Goal: Information Seeking & Learning: Learn about a topic

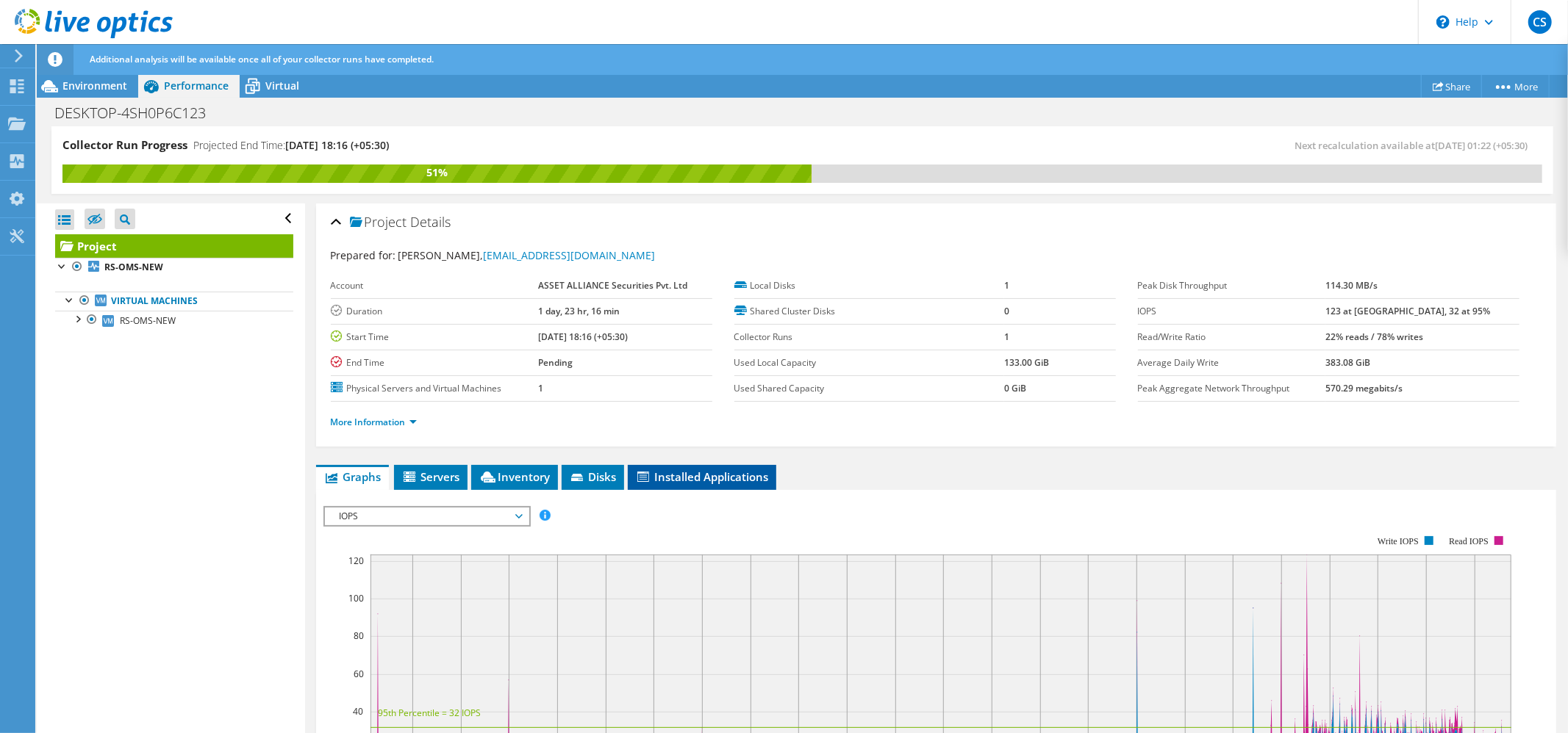
click at [697, 482] on span "Installed Applications" at bounding box center [701, 476] width 133 height 14
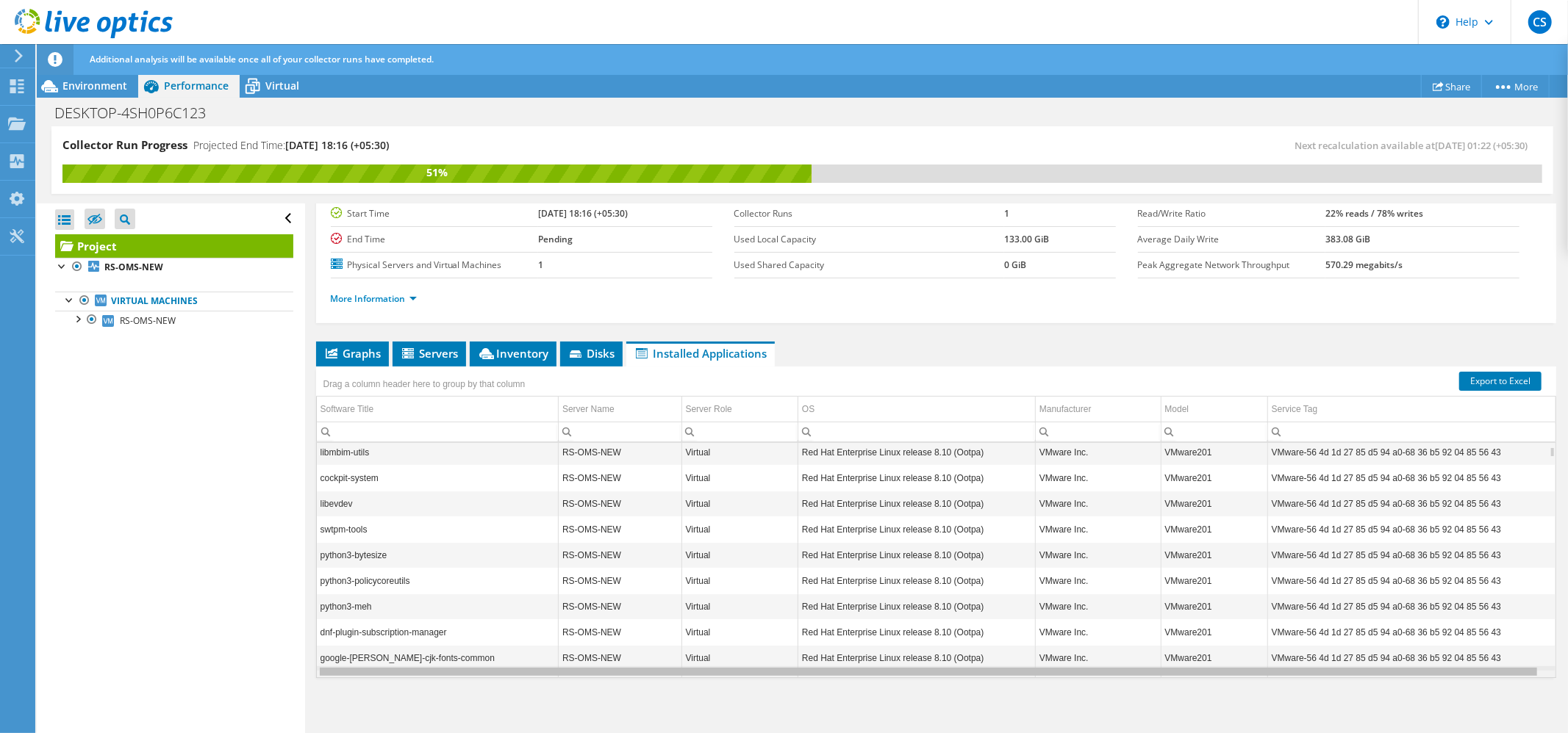
scroll to position [0, 4]
drag, startPoint x: 530, startPoint y: 673, endPoint x: 700, endPoint y: 685, distance: 170.4
click at [700, 685] on body "CS End User [PERSON_NAME] [PERSON_NAME][EMAIL_ADDRESS][DOMAIN_NAME] ASSET ALLIA…" at bounding box center [784, 366] width 1568 height 733
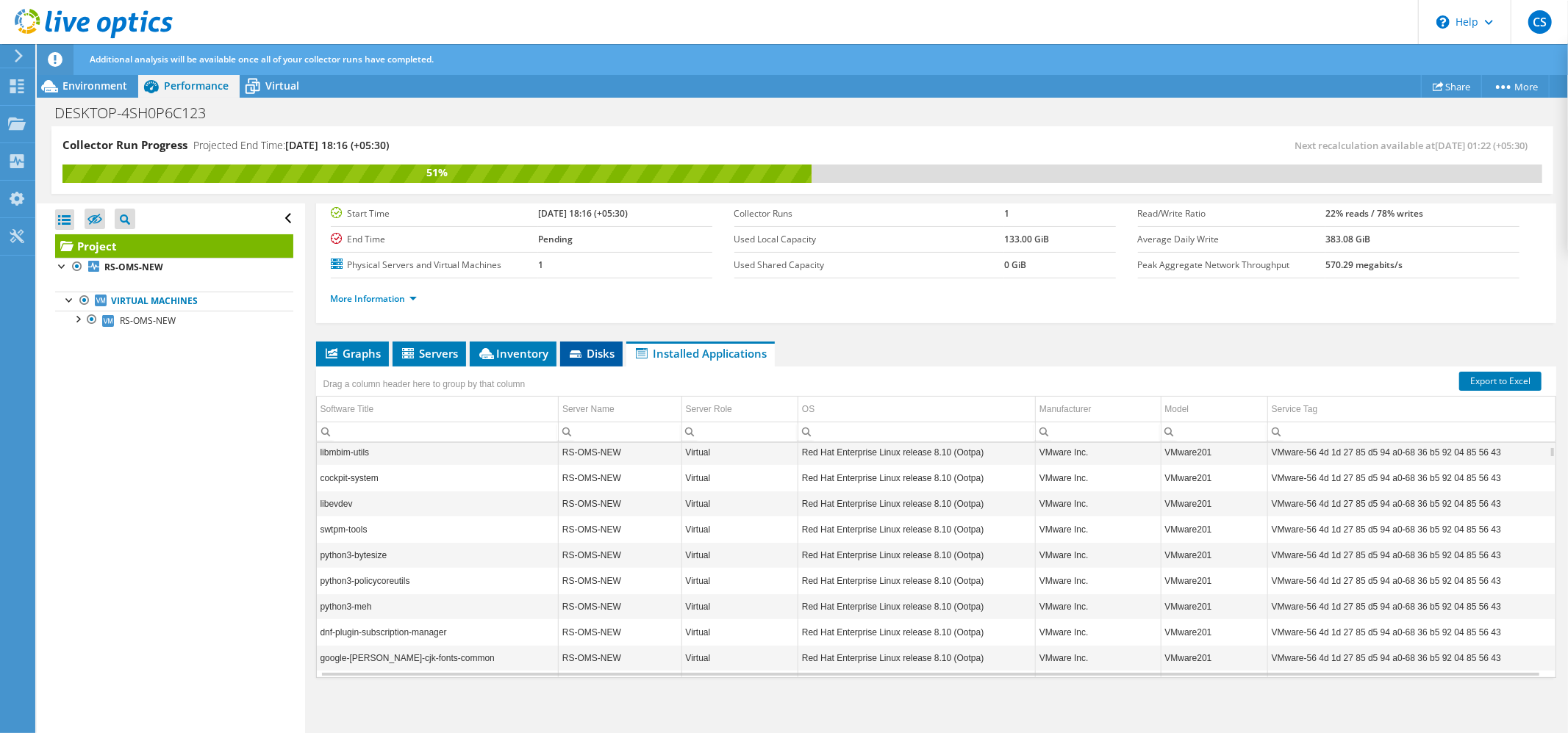
click at [592, 356] on span "Disks" at bounding box center [591, 353] width 47 height 14
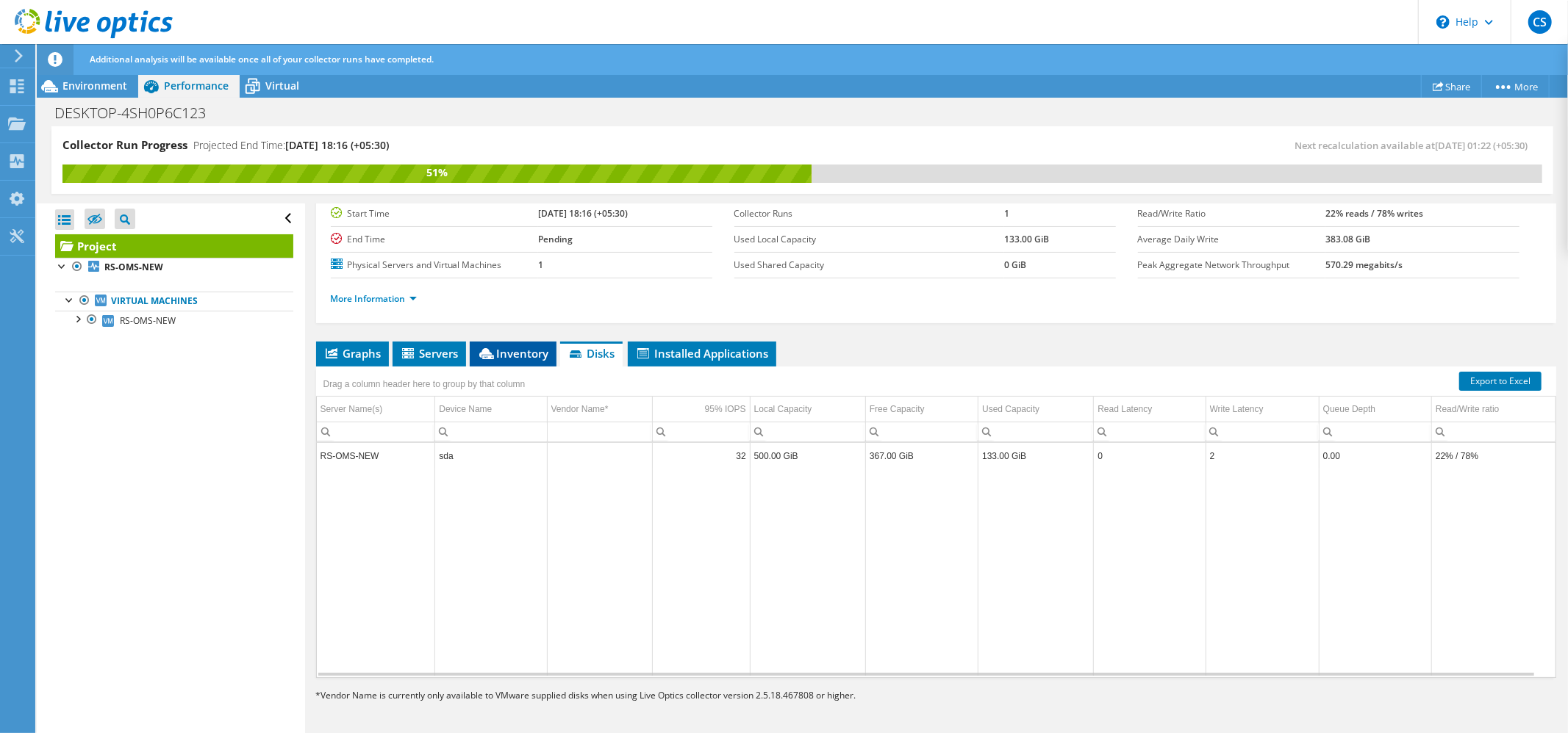
click at [498, 350] on span "Inventory" at bounding box center [513, 353] width 72 height 14
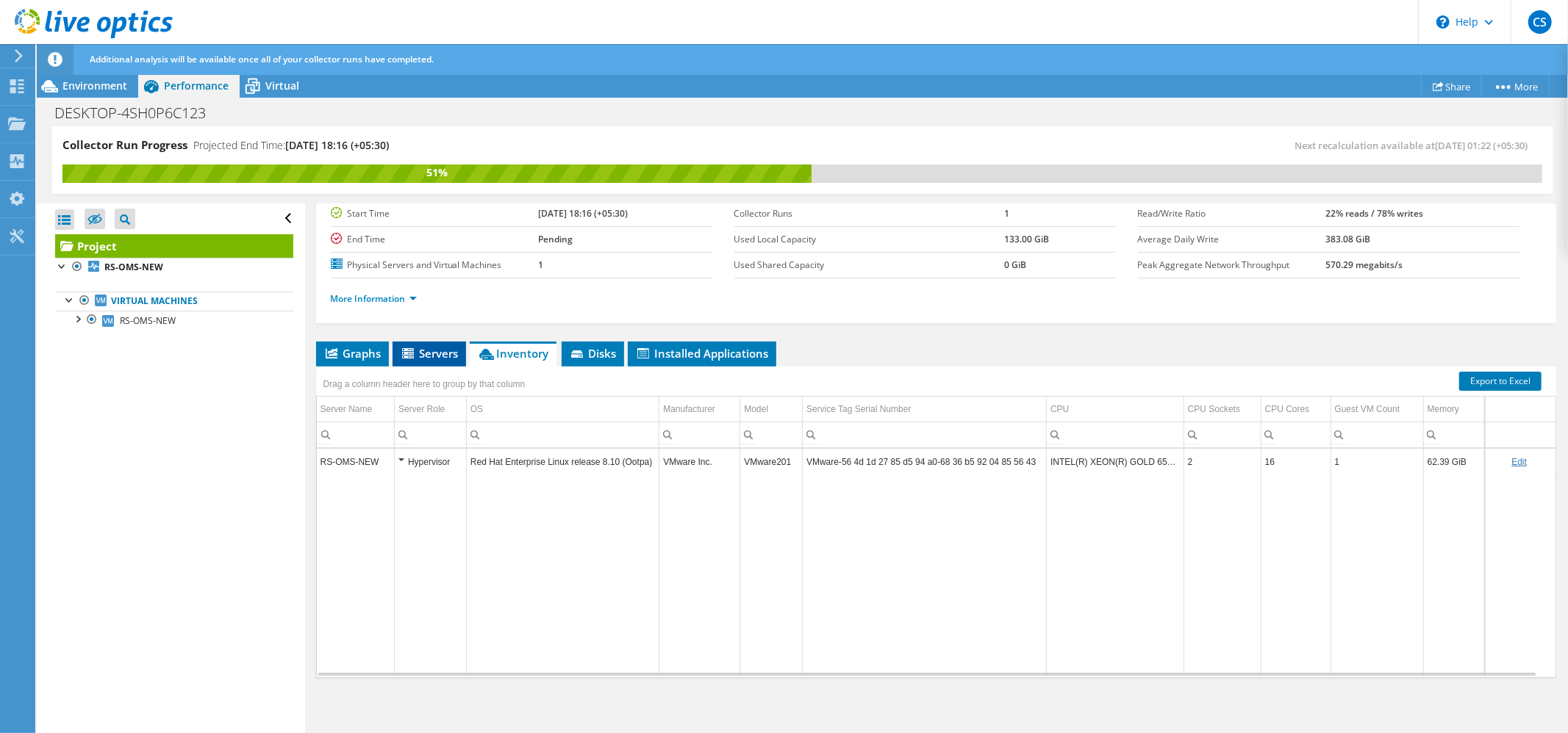
click at [432, 356] on span "Servers" at bounding box center [429, 353] width 59 height 14
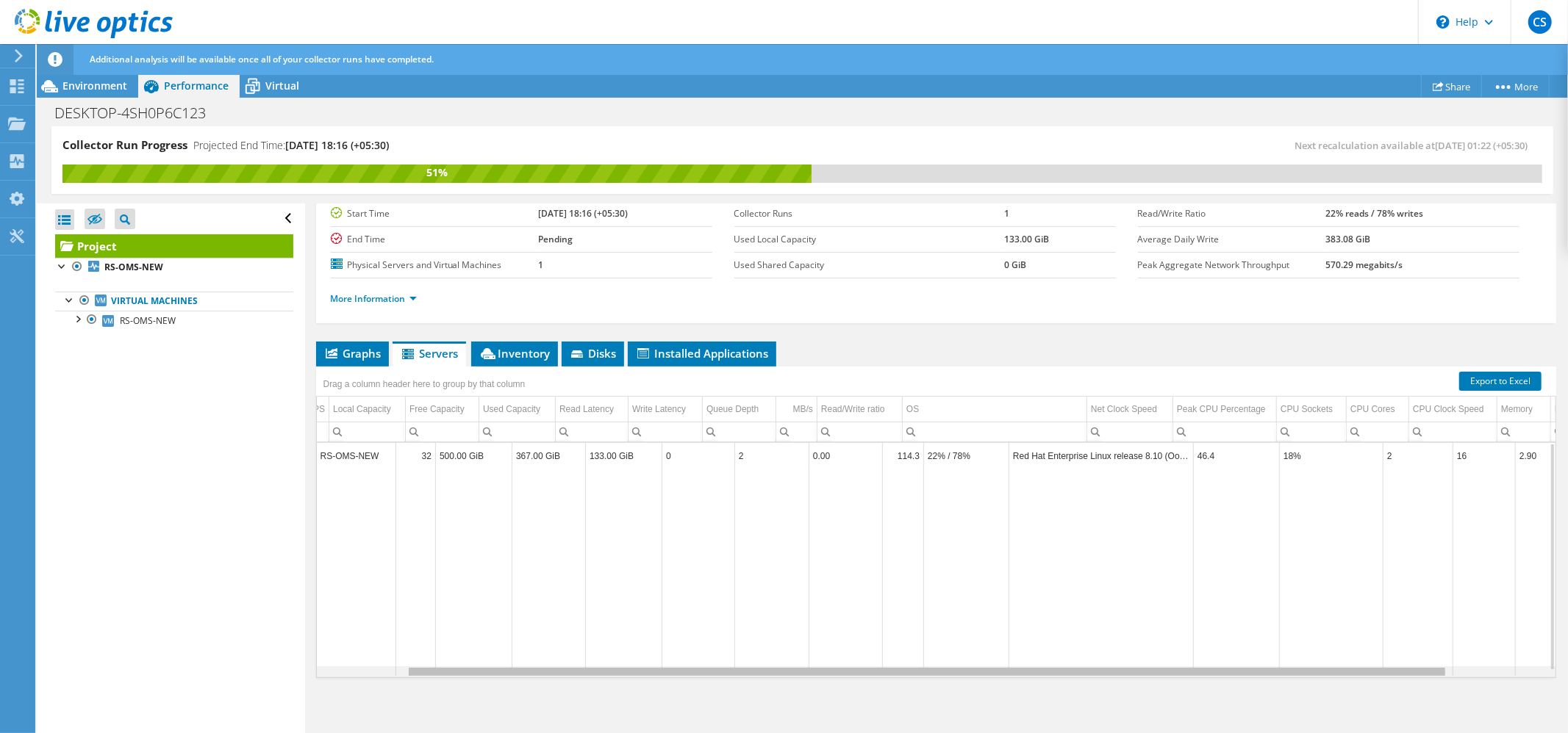
scroll to position [0, 0]
drag, startPoint x: 1264, startPoint y: 673, endPoint x: 870, endPoint y: 632, distance: 396.1
click at [912, 652] on body "CS End User [PERSON_NAME] [PERSON_NAME][EMAIL_ADDRESS][DOMAIN_NAME] ASSET ALLIA…" at bounding box center [784, 366] width 1568 height 733
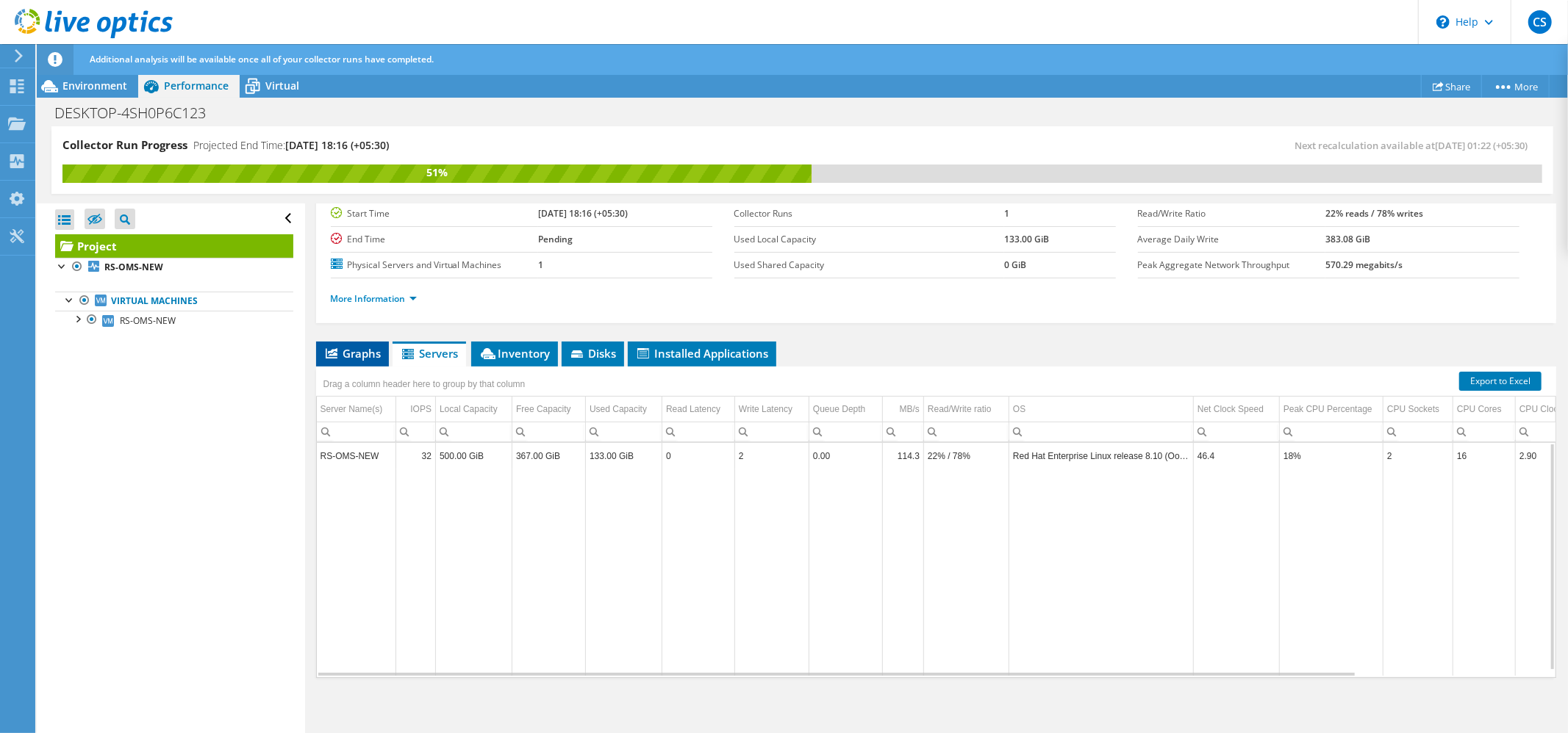
click at [348, 347] on span "Graphs" at bounding box center [352, 353] width 58 height 14
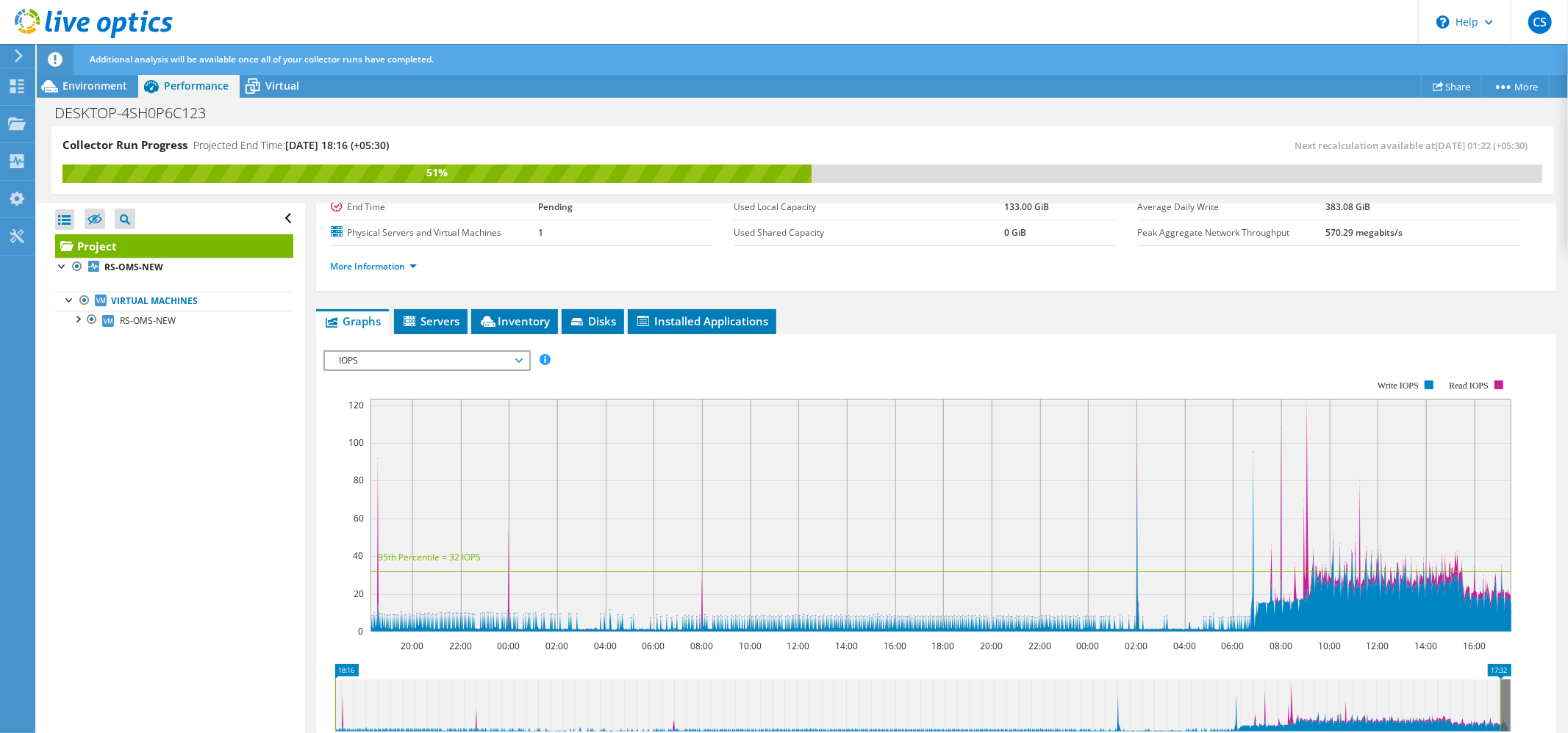
scroll to position [124, 0]
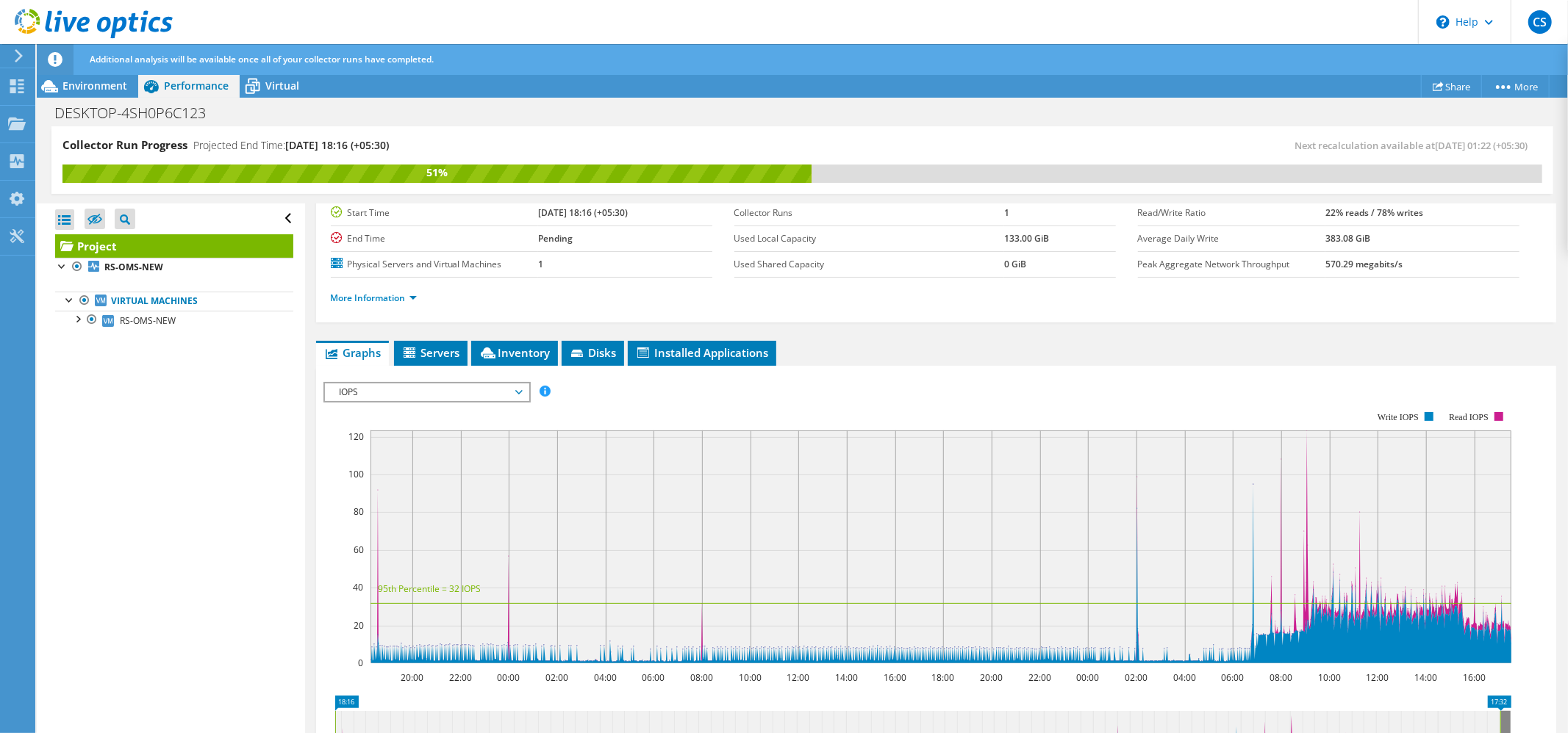
click at [381, 391] on span "IOPS" at bounding box center [427, 392] width 189 height 17
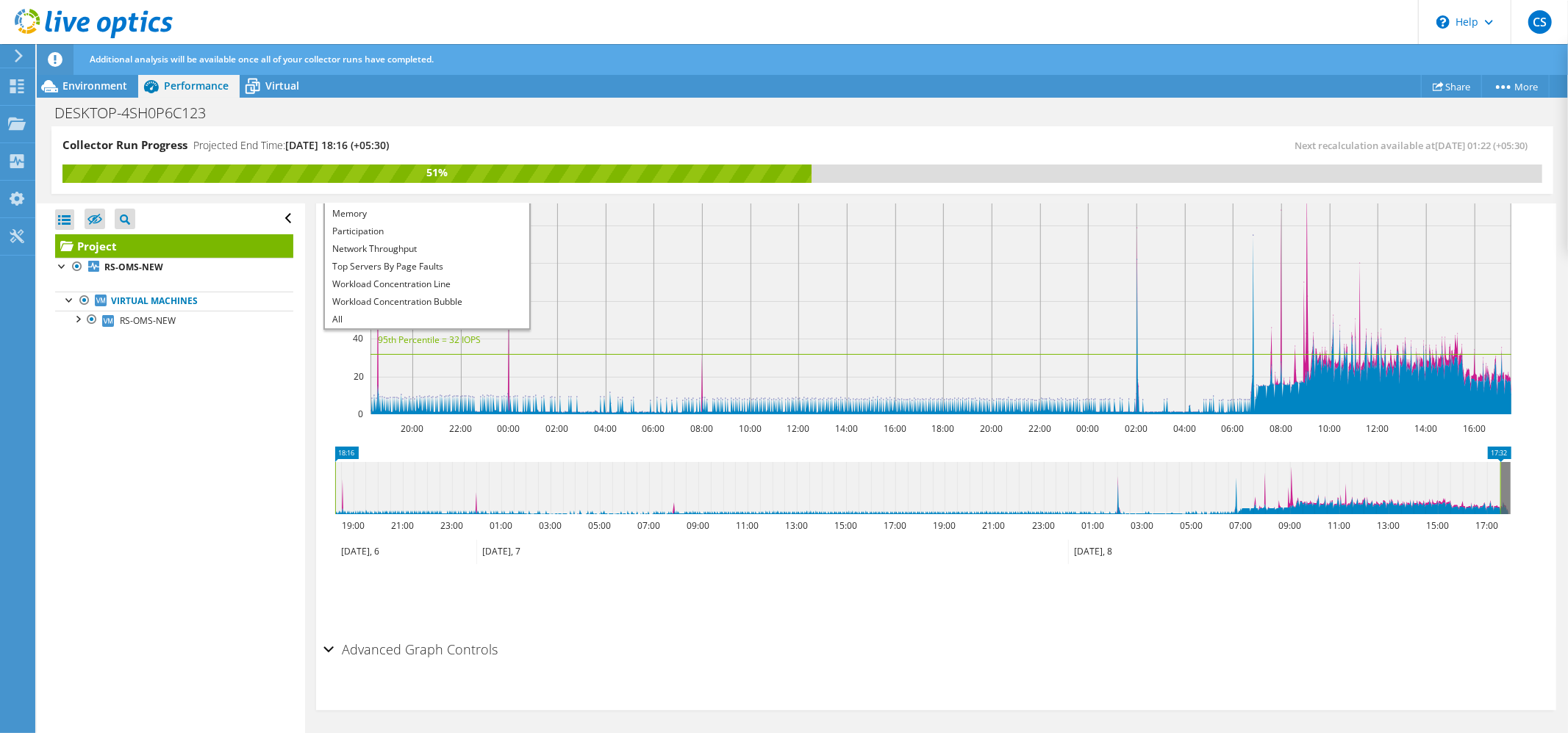
scroll to position [374, 0]
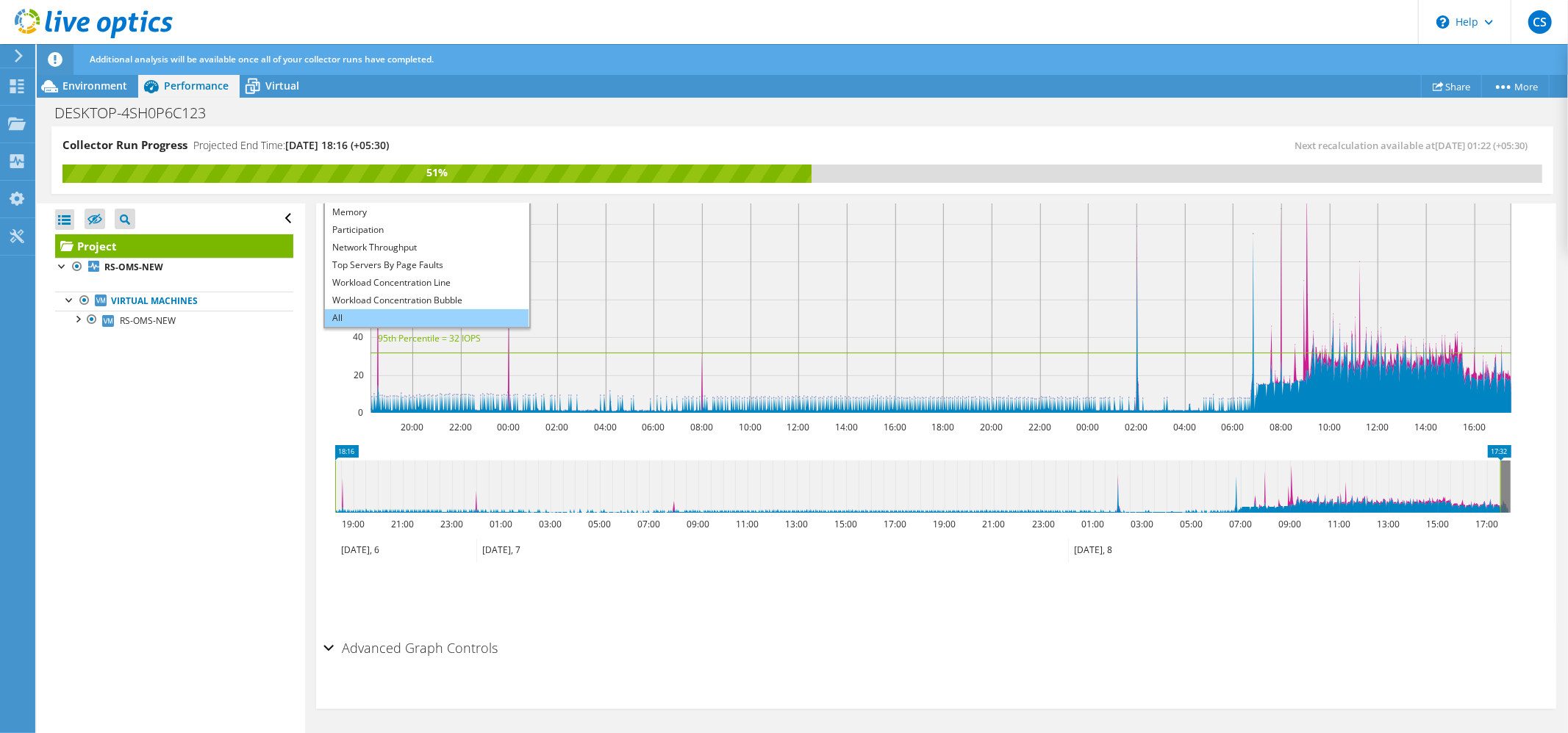
click at [412, 309] on li "All" at bounding box center [427, 317] width 204 height 17
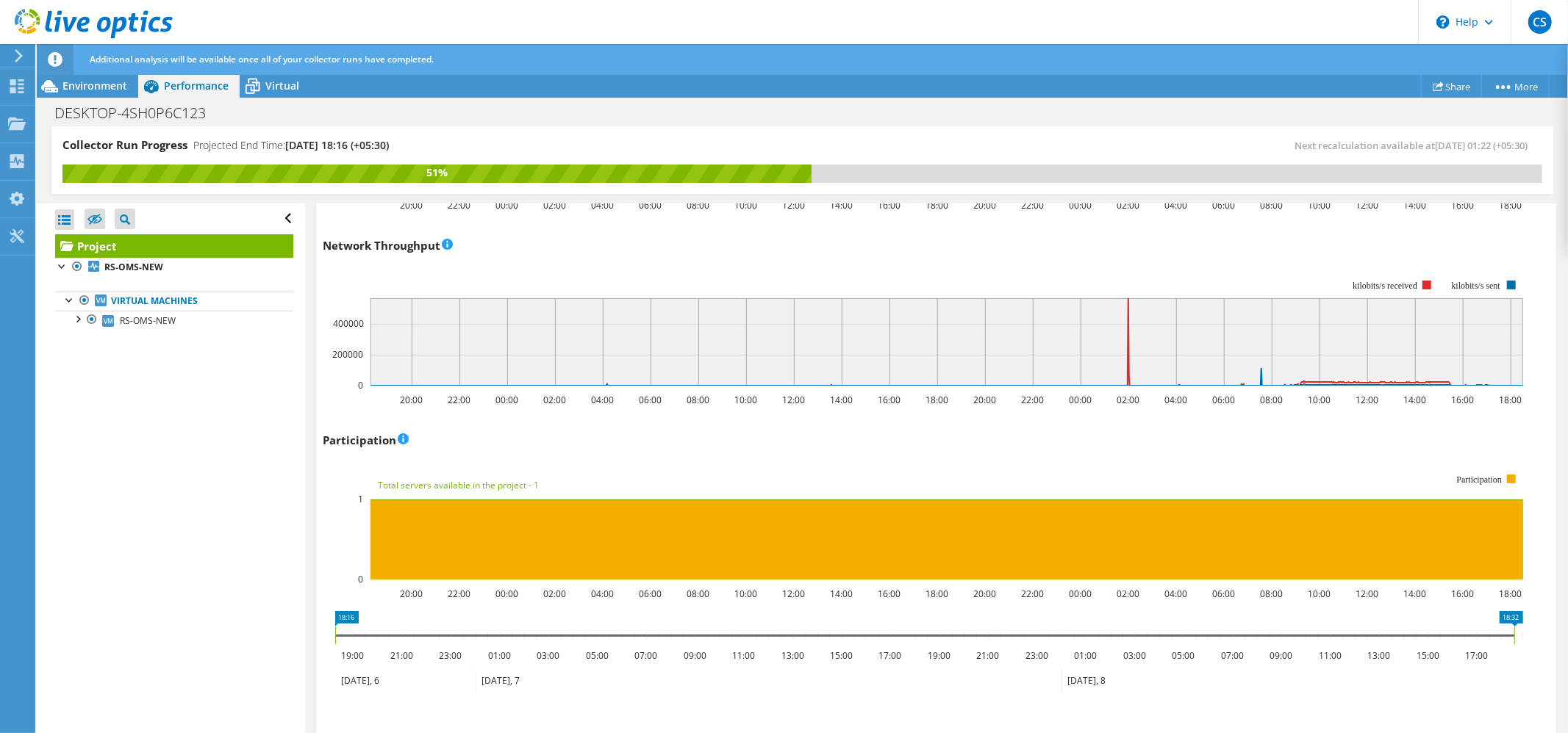
scroll to position [1814, 0]
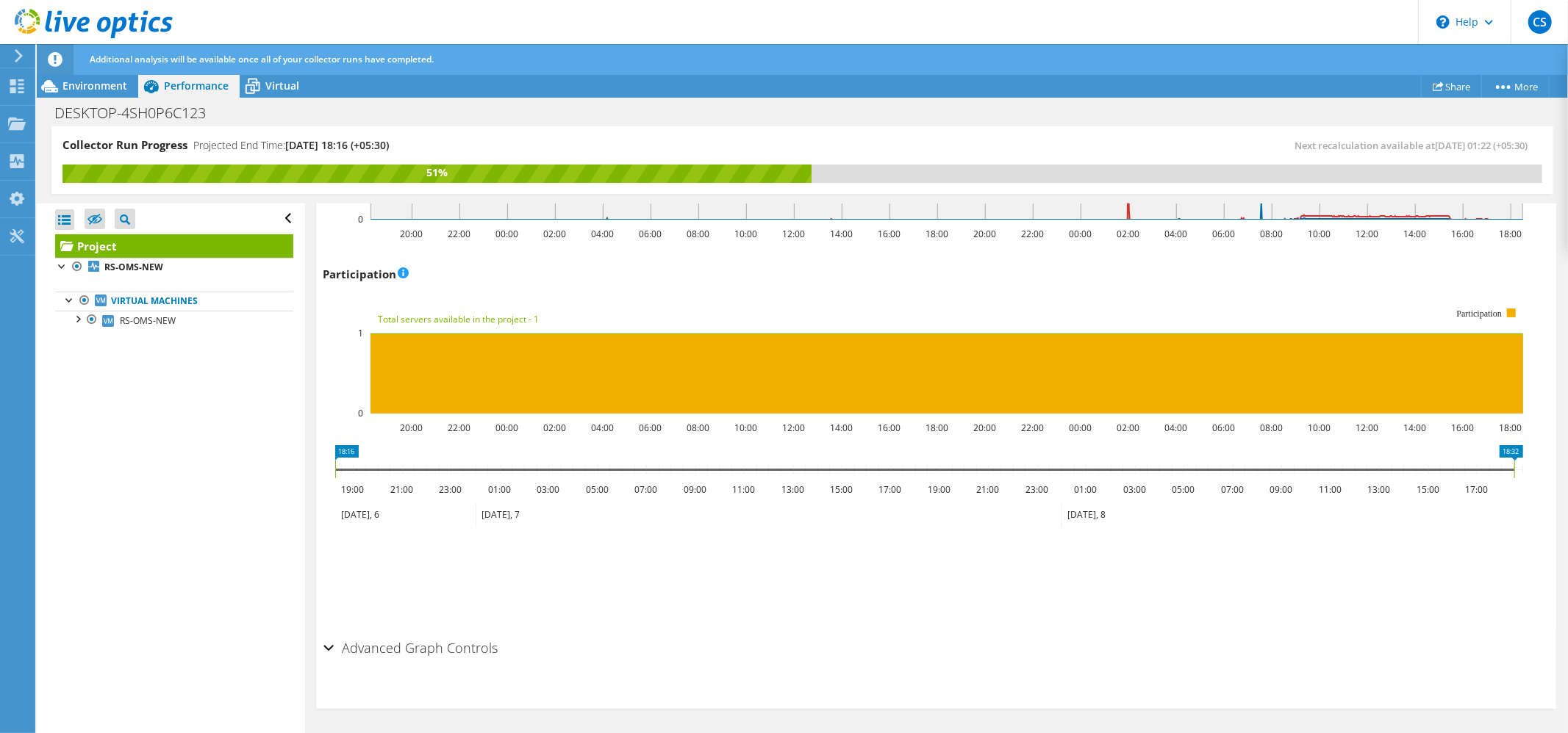
click at [390, 646] on h2 "Advanced Graph Controls" at bounding box center [411, 647] width 175 height 29
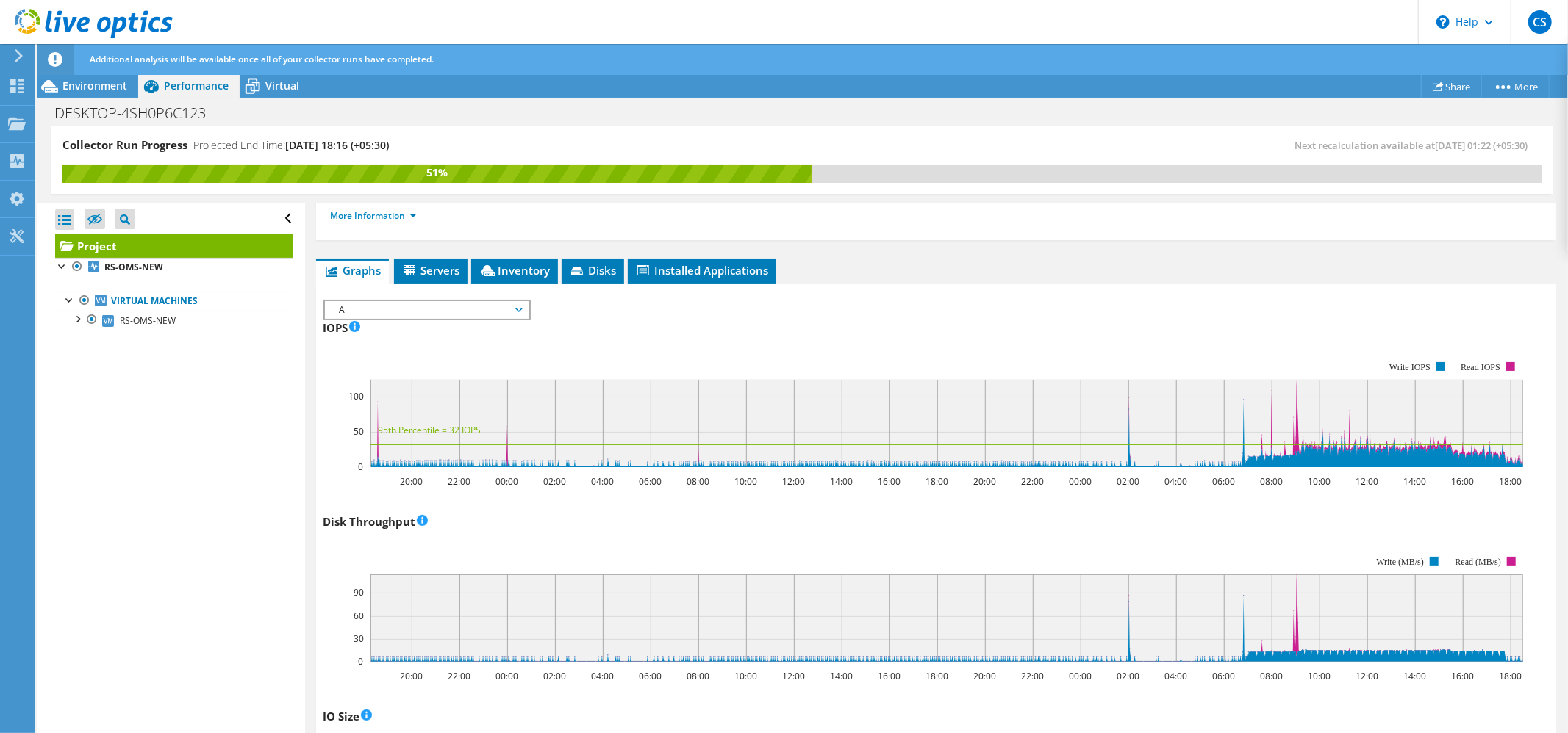
scroll to position [0, 0]
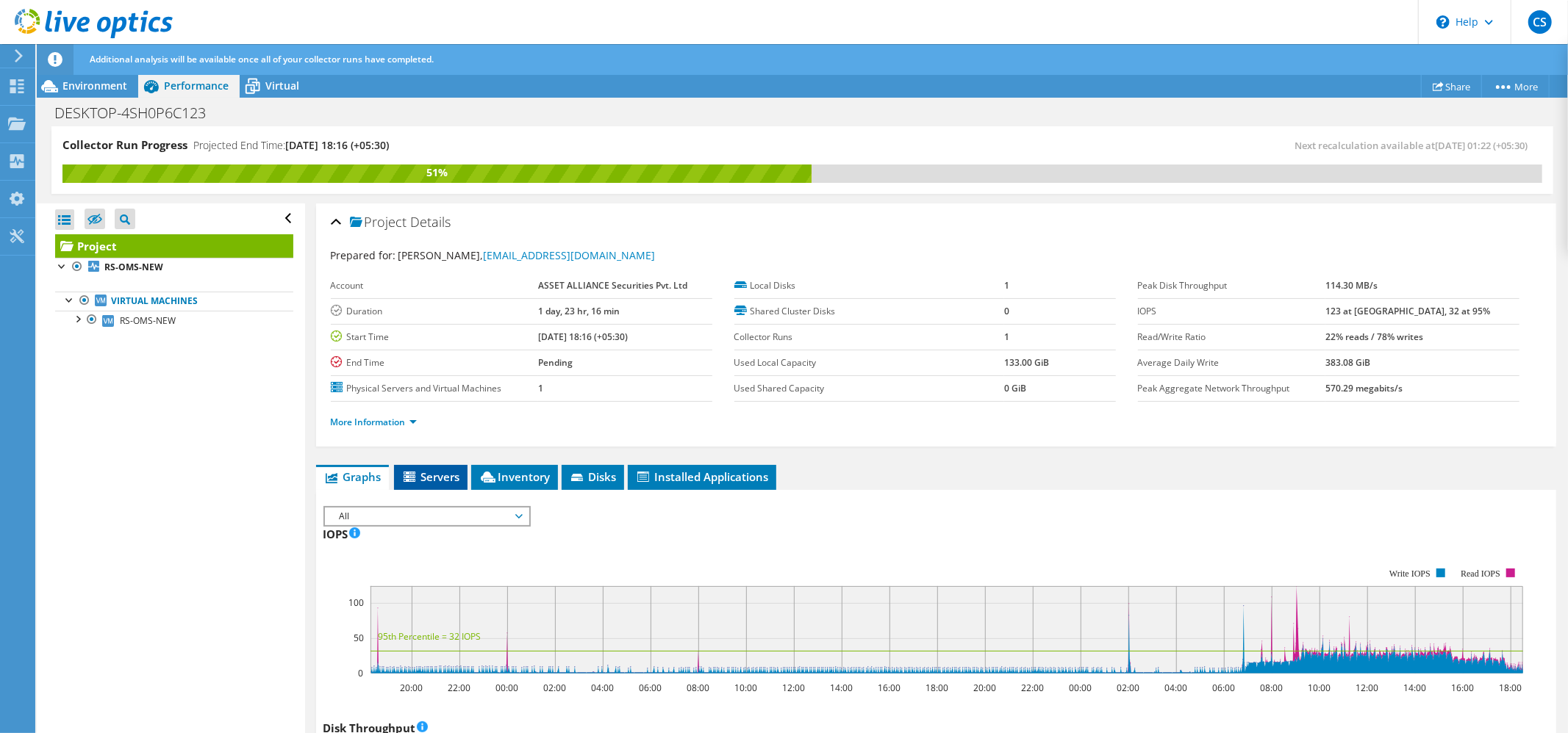
click at [445, 476] on span "Servers" at bounding box center [430, 476] width 59 height 14
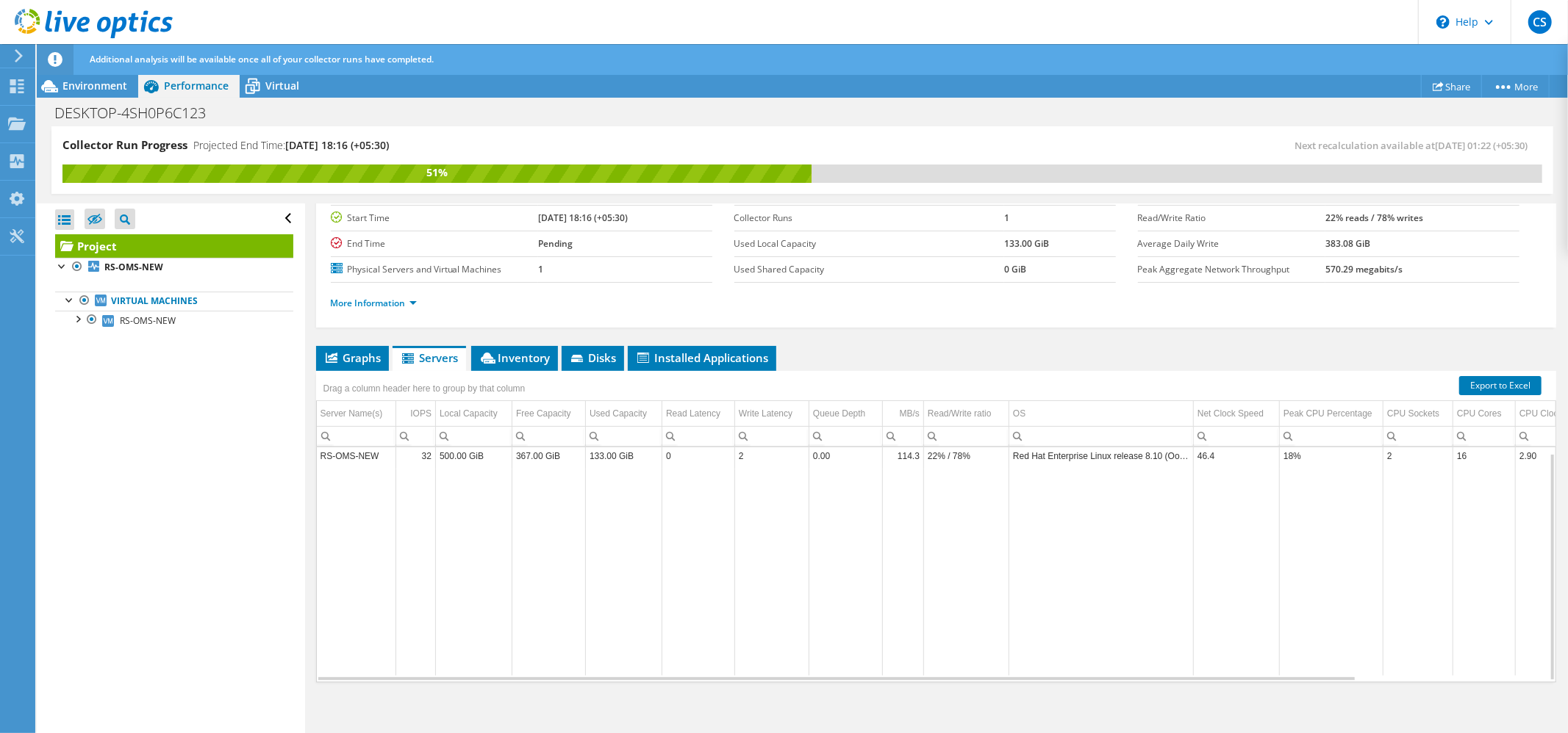
scroll to position [124, 0]
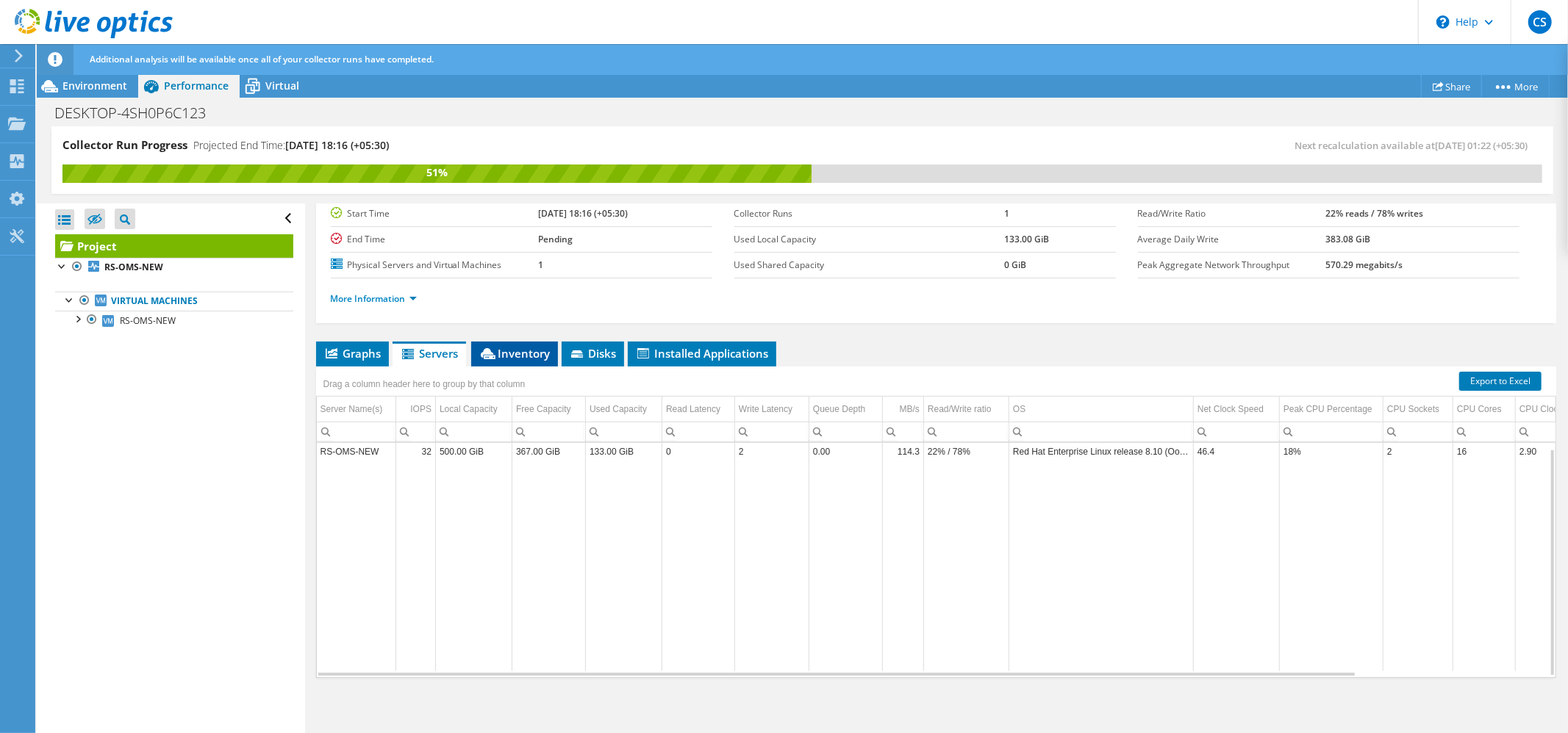
click at [529, 353] on span "Inventory" at bounding box center [515, 353] width 72 height 14
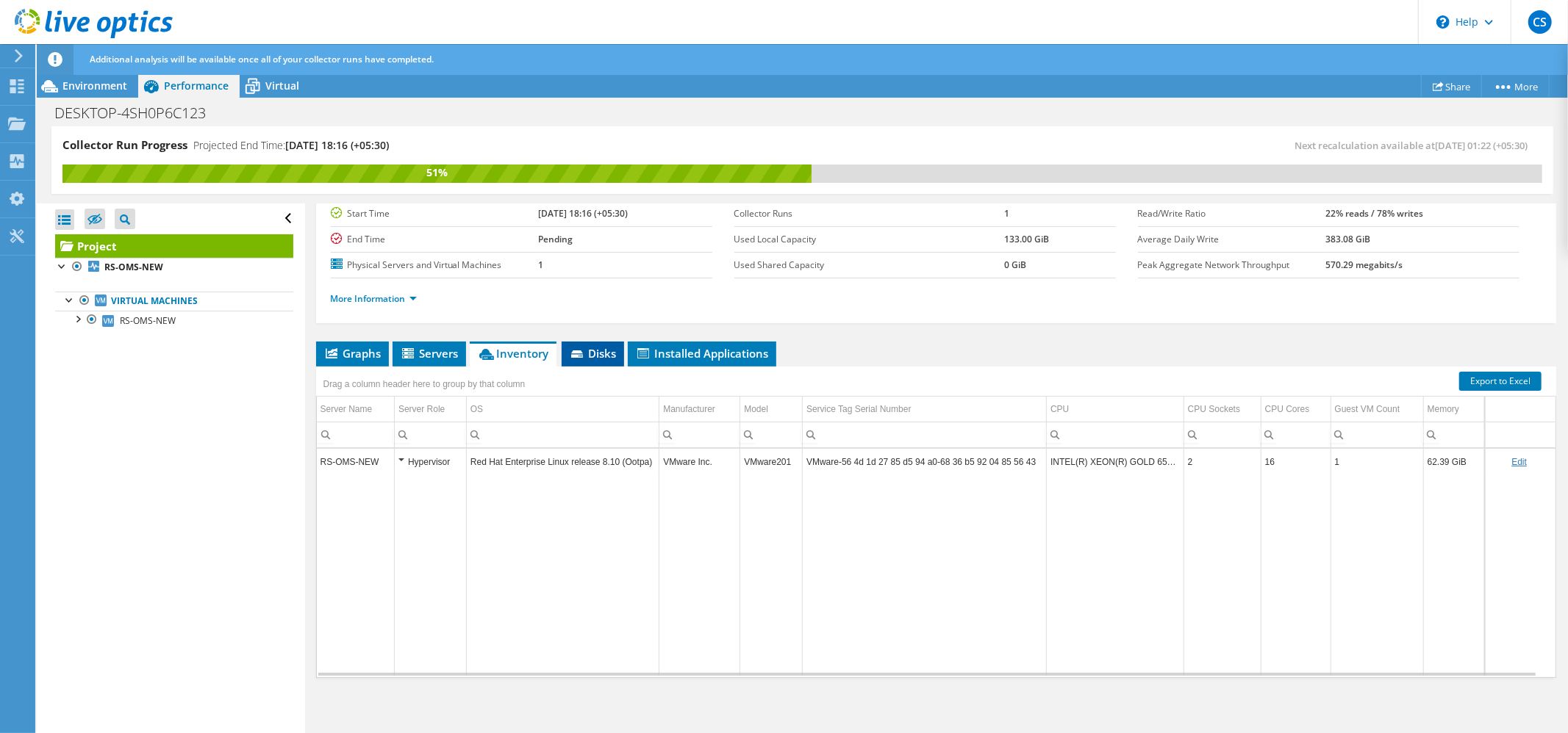
click at [603, 351] on span "Disks" at bounding box center [593, 353] width 47 height 14
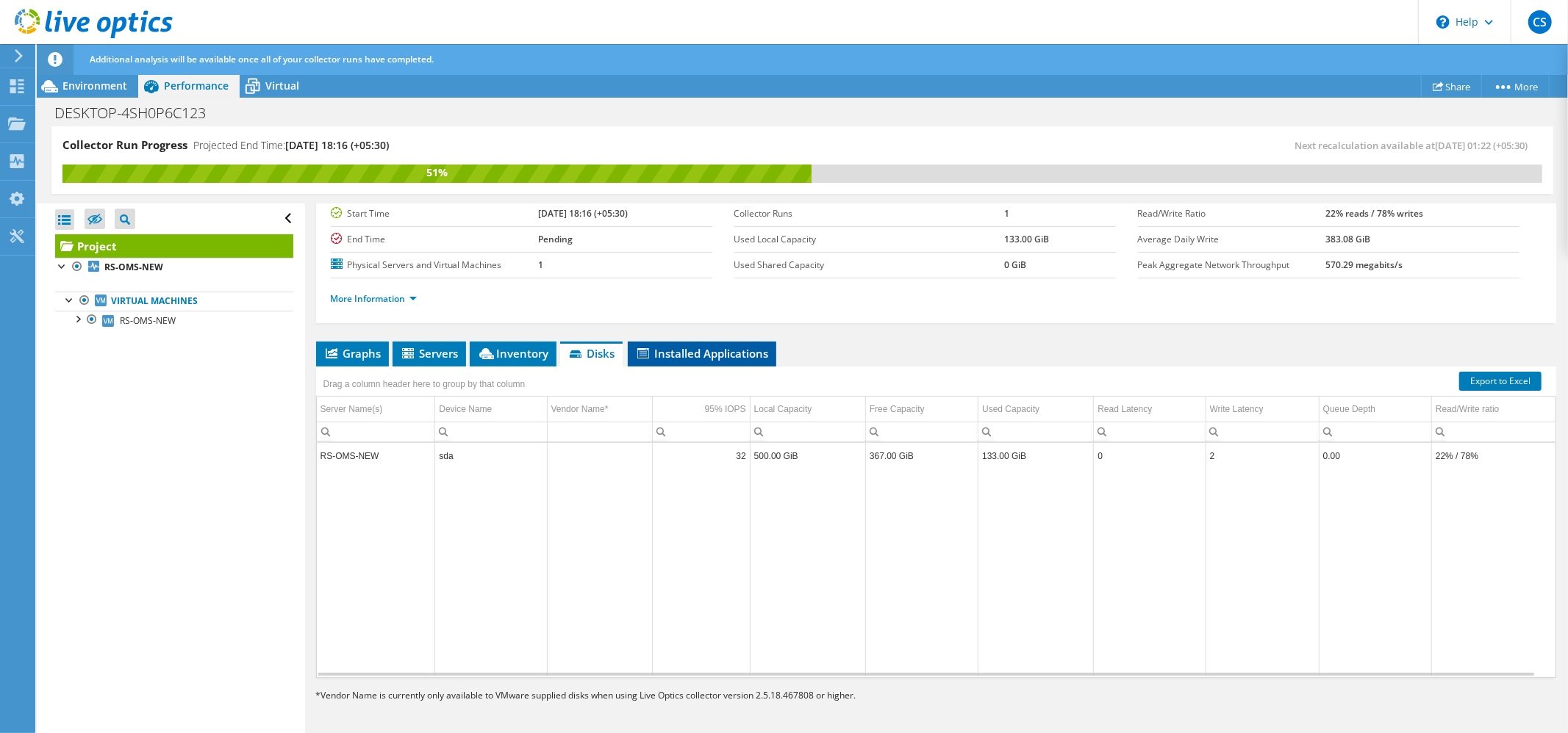
click at [710, 350] on span "Installed Applications" at bounding box center [701, 353] width 133 height 14
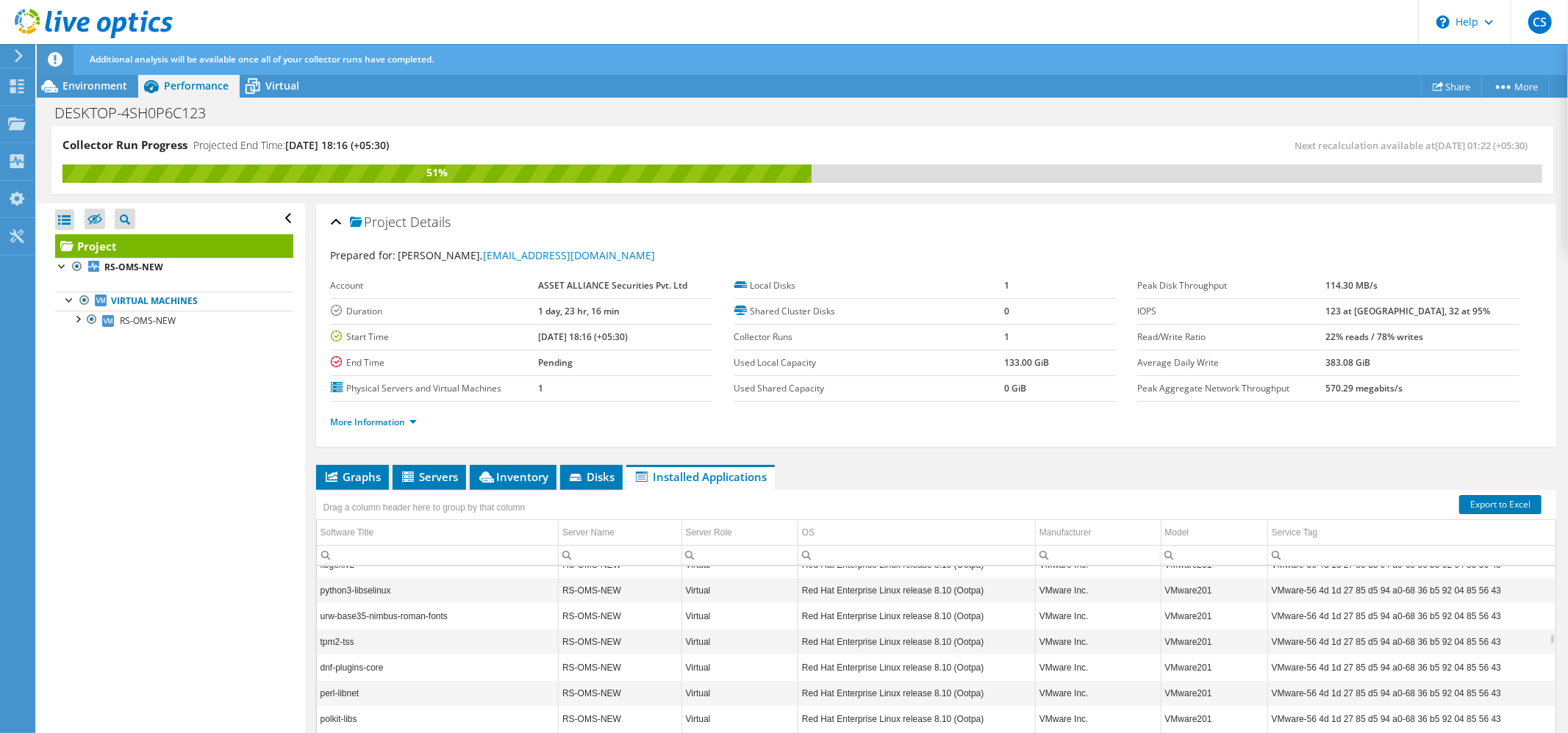
scroll to position [3643, 0]
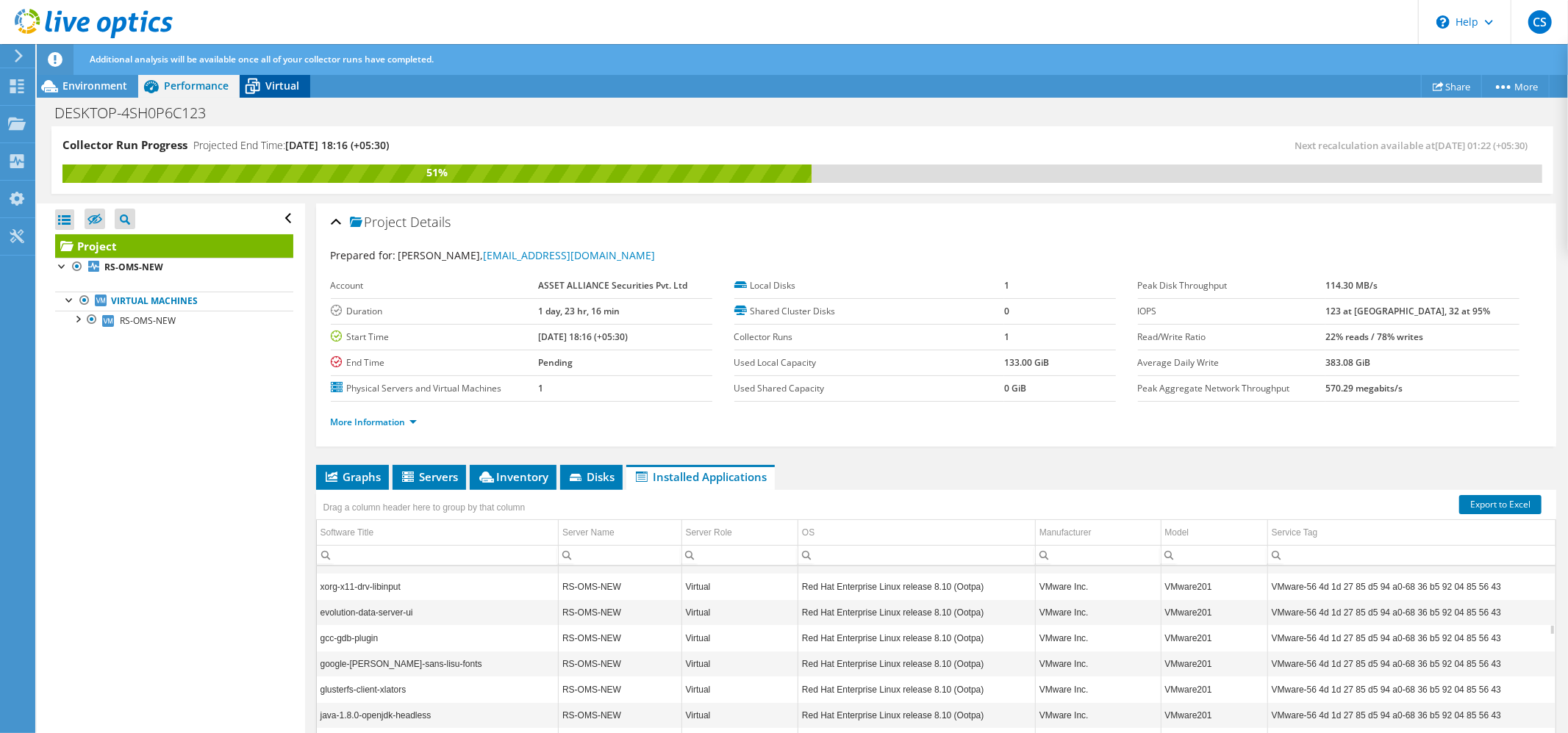
click at [269, 89] on span "Virtual" at bounding box center [282, 85] width 34 height 14
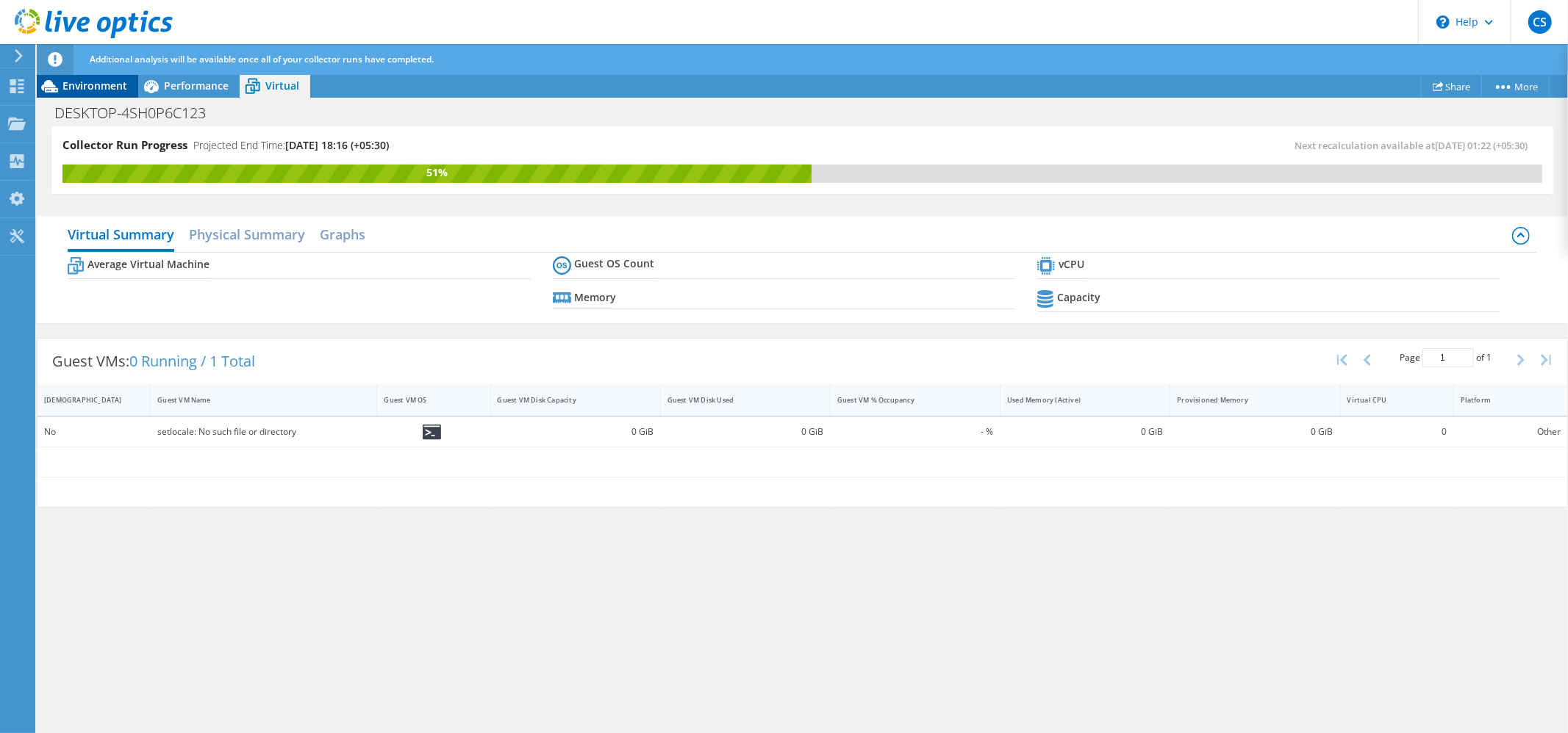
click at [86, 87] on span "Environment" at bounding box center [95, 85] width 65 height 14
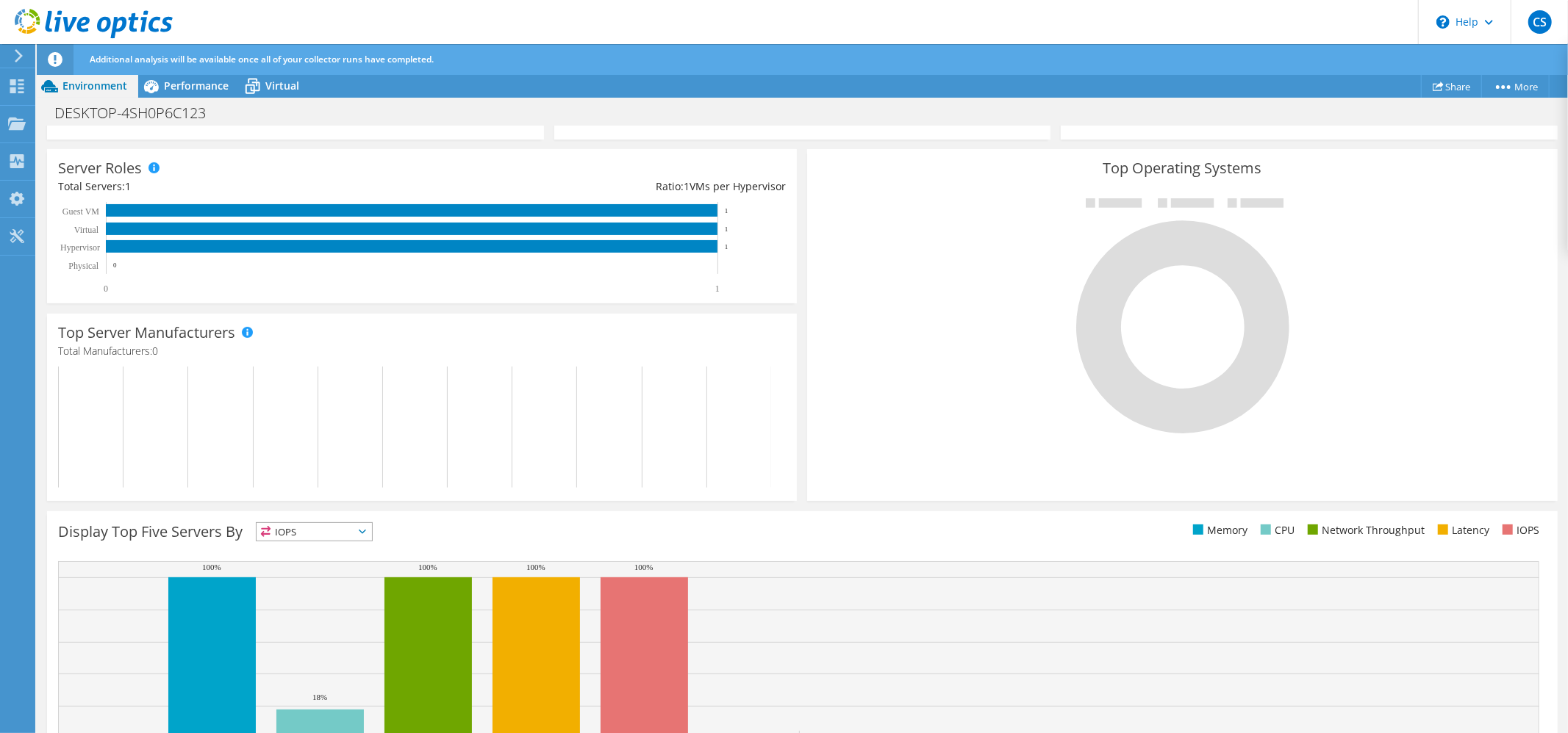
scroll to position [333, 0]
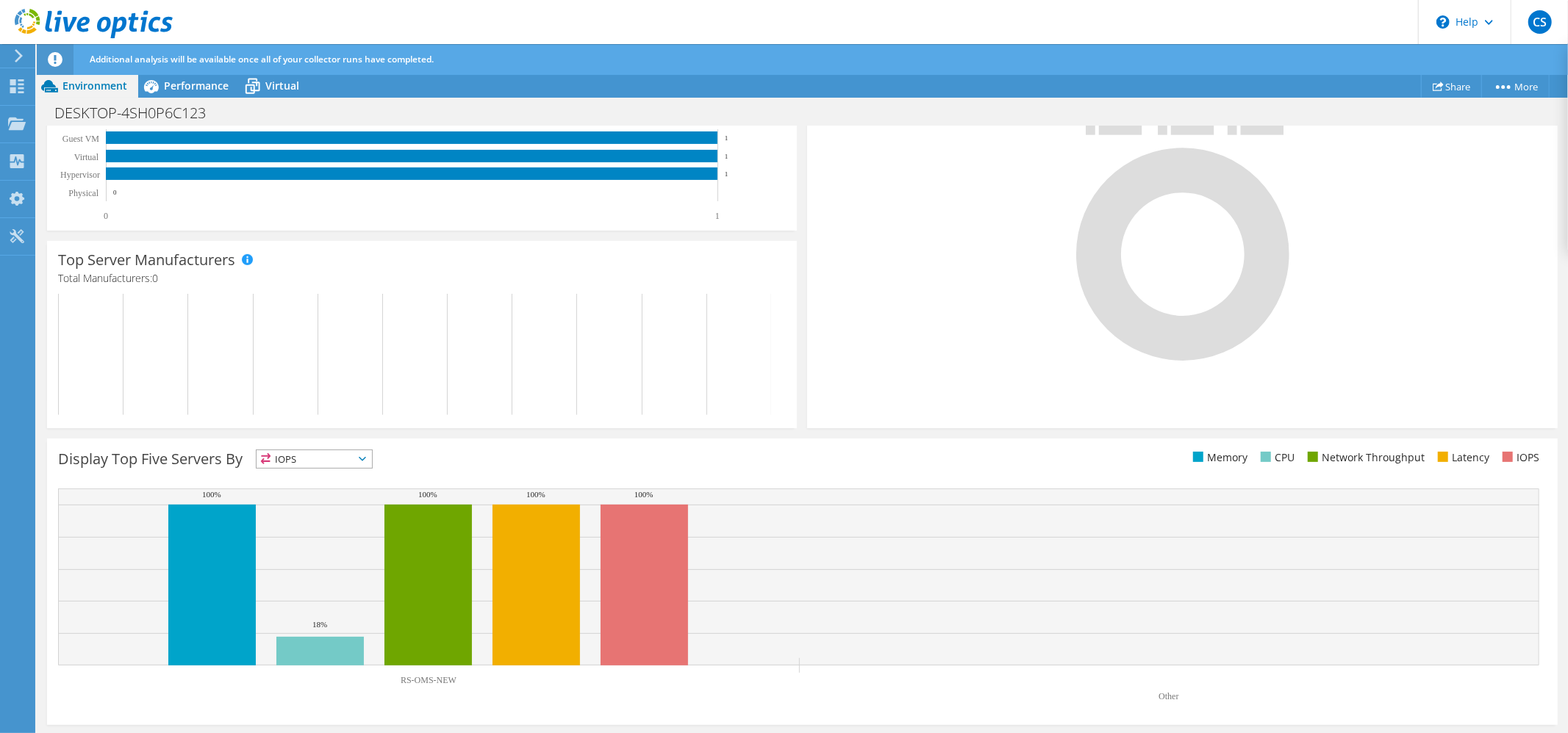
click at [304, 457] on span "IOPS" at bounding box center [314, 459] width 115 height 17
click at [283, 515] on li "CPU" at bounding box center [314, 519] width 115 height 20
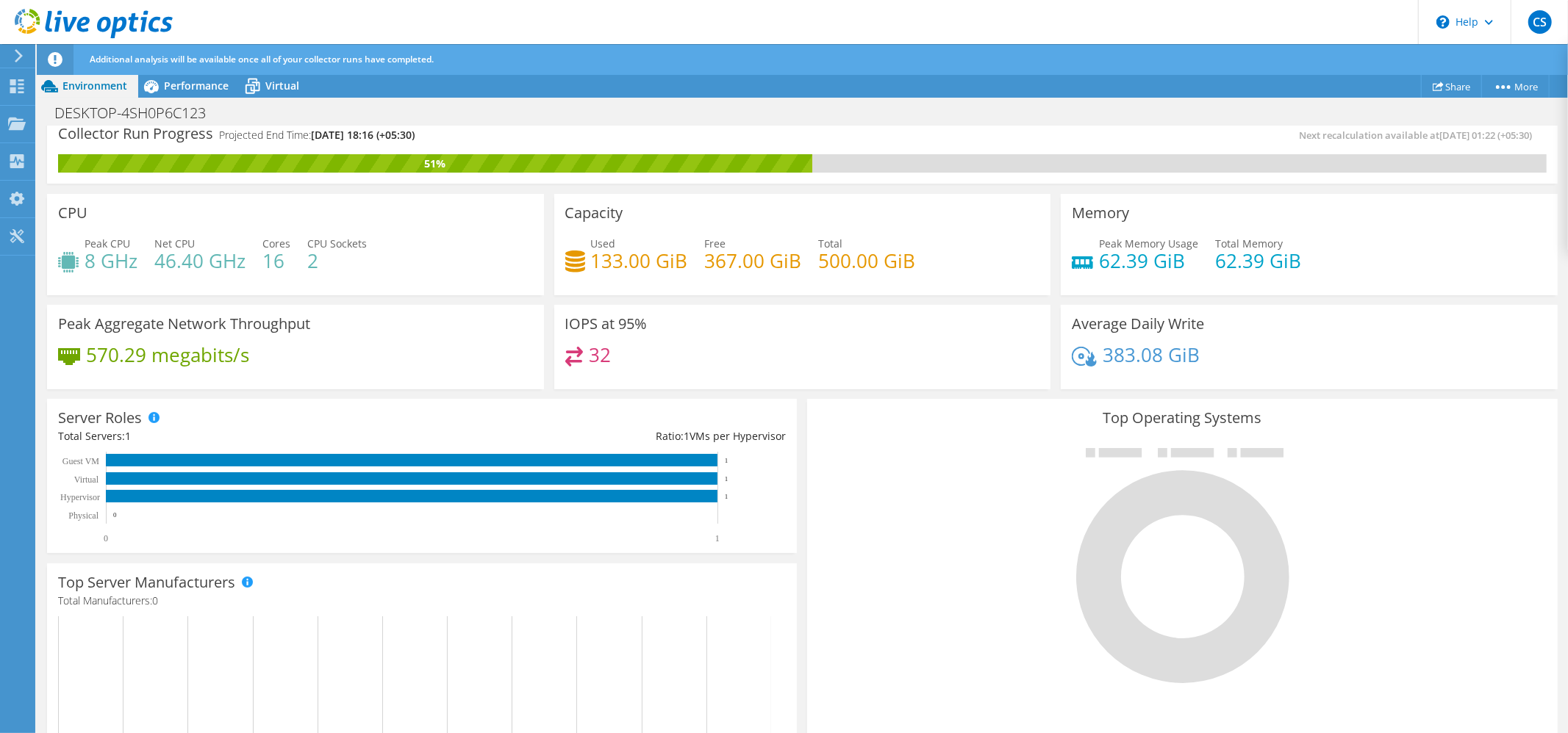
scroll to position [0, 0]
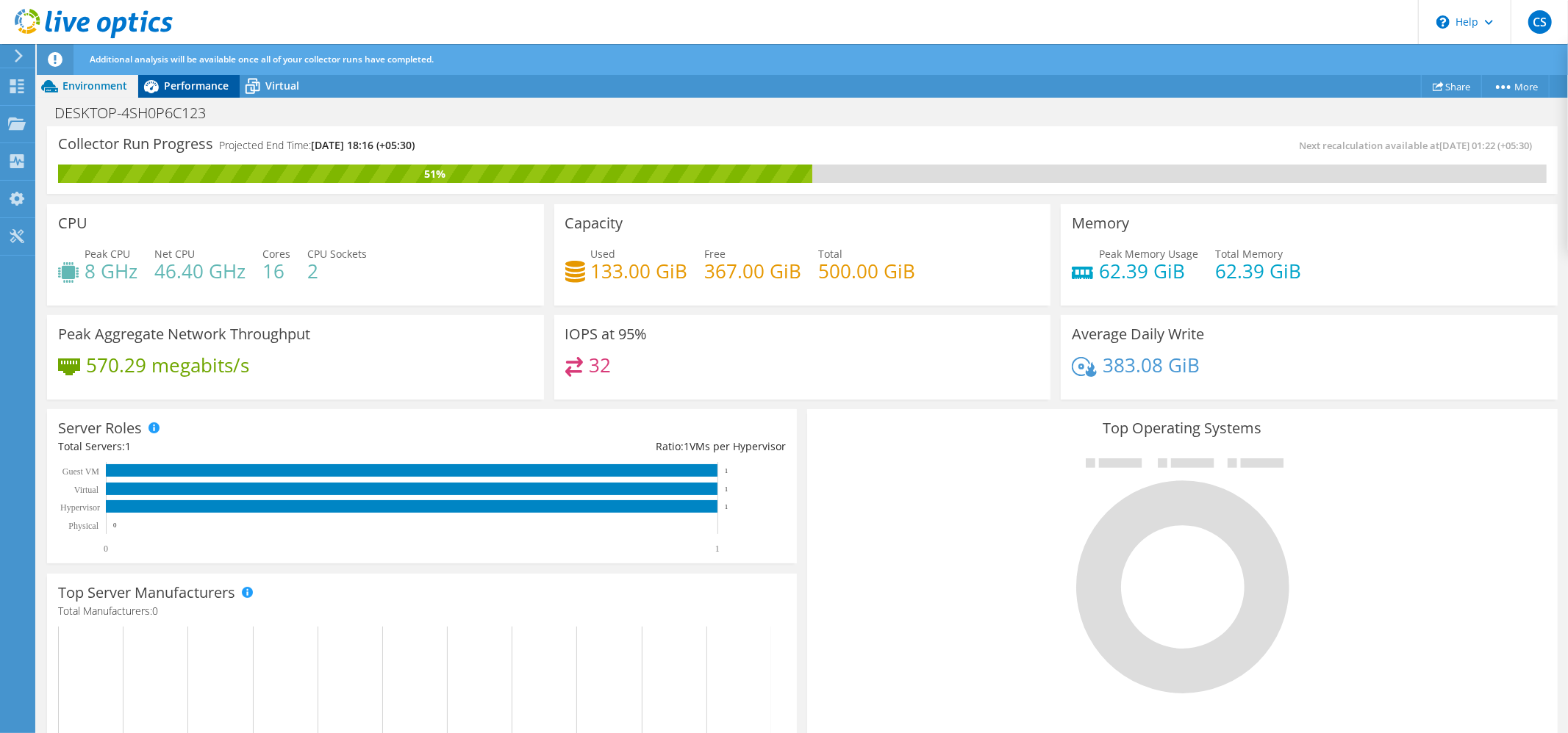
click at [188, 83] on span "Performance" at bounding box center [196, 85] width 65 height 14
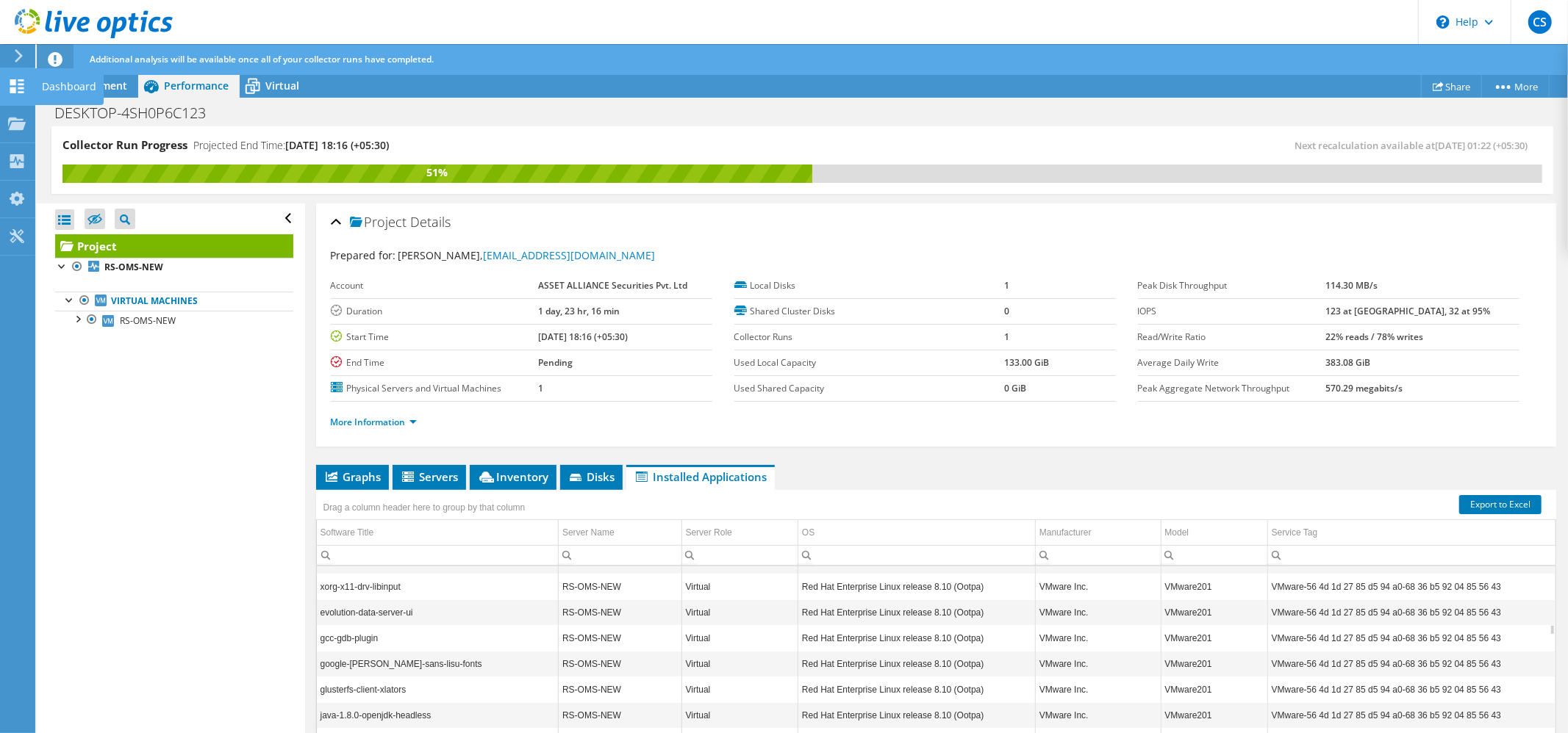
click at [13, 83] on use at bounding box center [17, 86] width 14 height 14
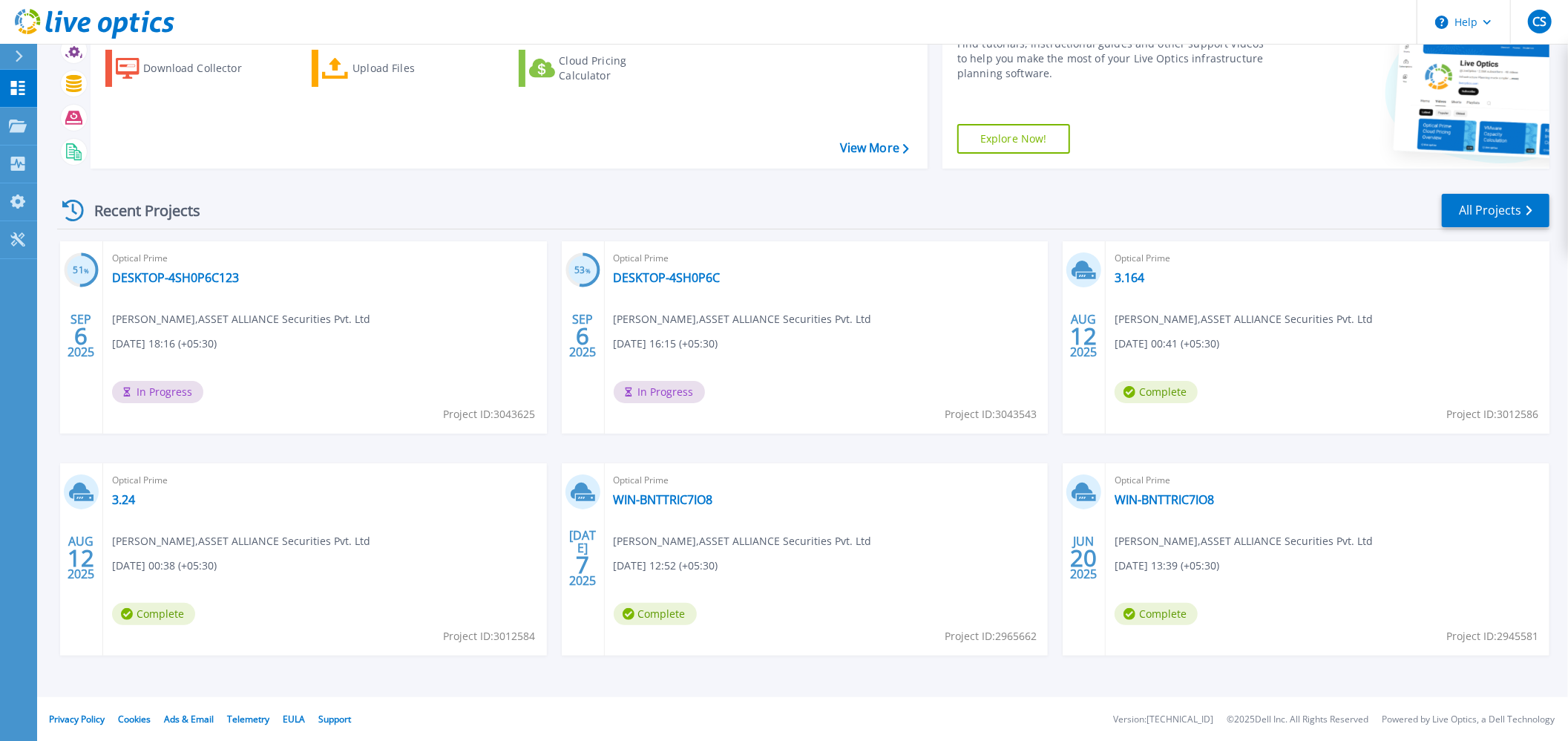
scroll to position [81, 0]
